Goal: Task Accomplishment & Management: Use online tool/utility

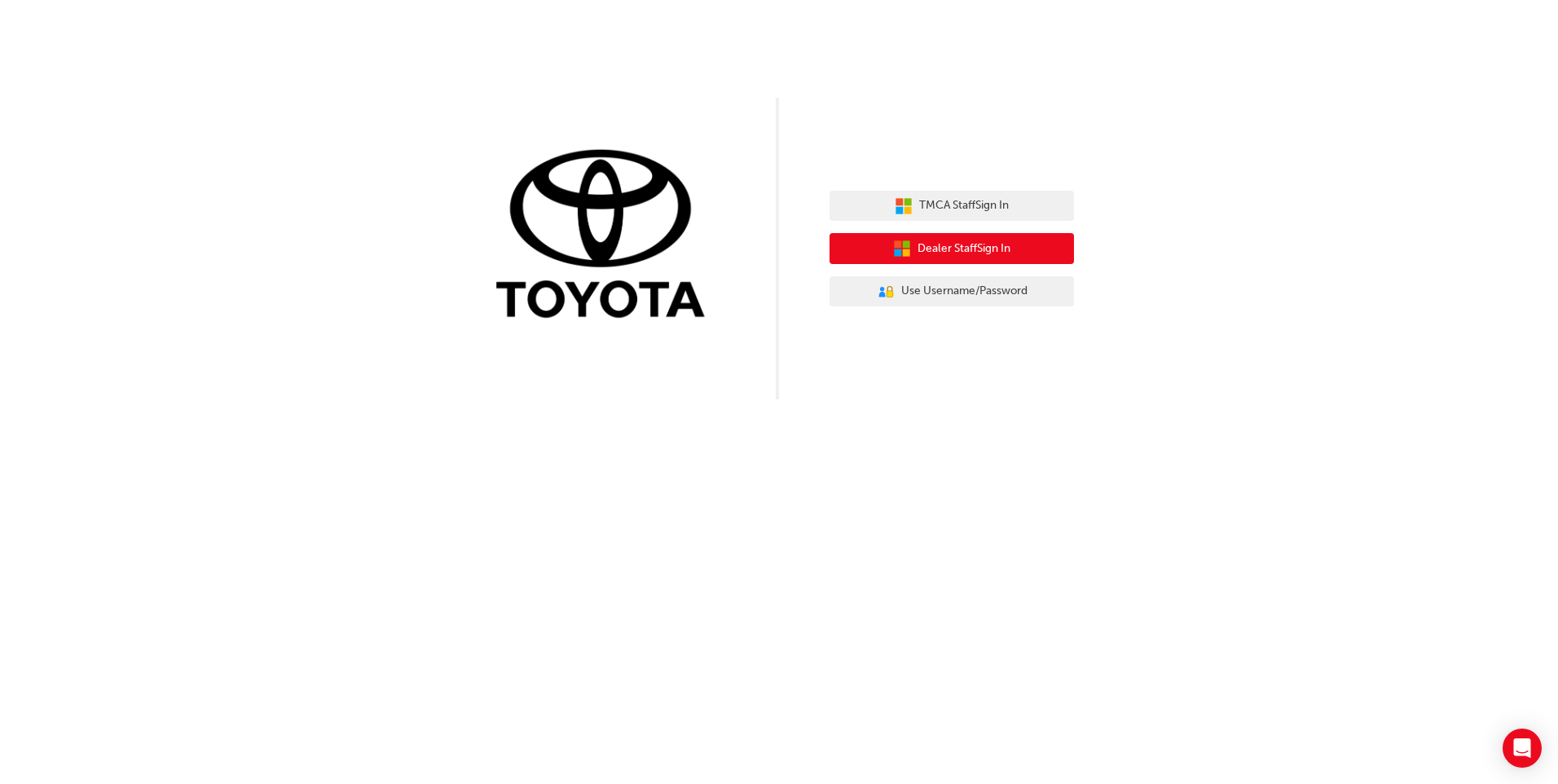
click at [1039, 251] on button "Dealer Staff Sign In" at bounding box center [952, 248] width 244 height 31
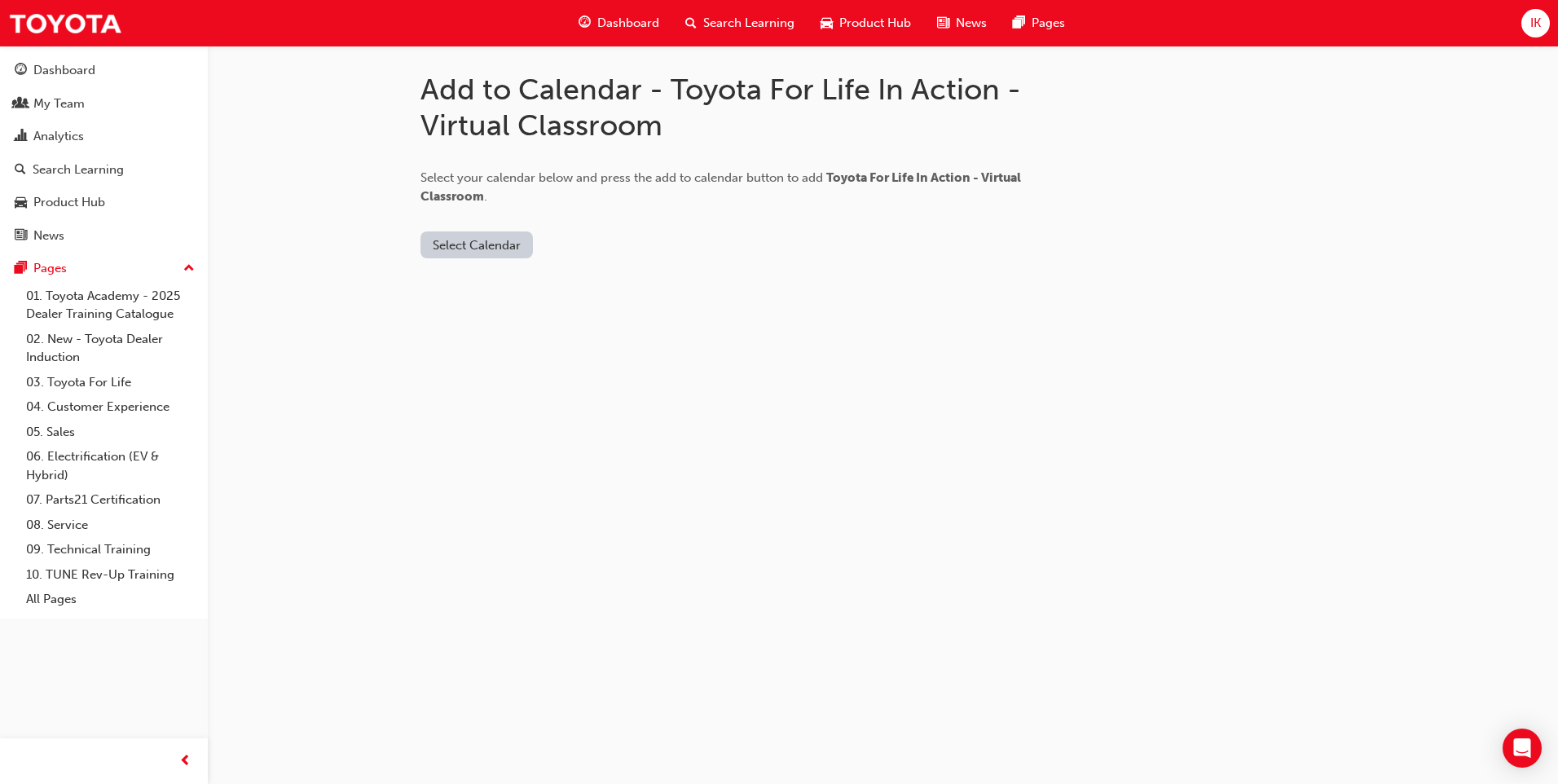
click at [496, 234] on button "Select Calendar" at bounding box center [476, 245] width 113 height 26
click at [496, 312] on div "Office 365" at bounding box center [478, 315] width 98 height 19
click at [602, 245] on button "Add to Calendar" at bounding box center [574, 245] width 115 height 26
